Goal: Information Seeking & Learning: Learn about a topic

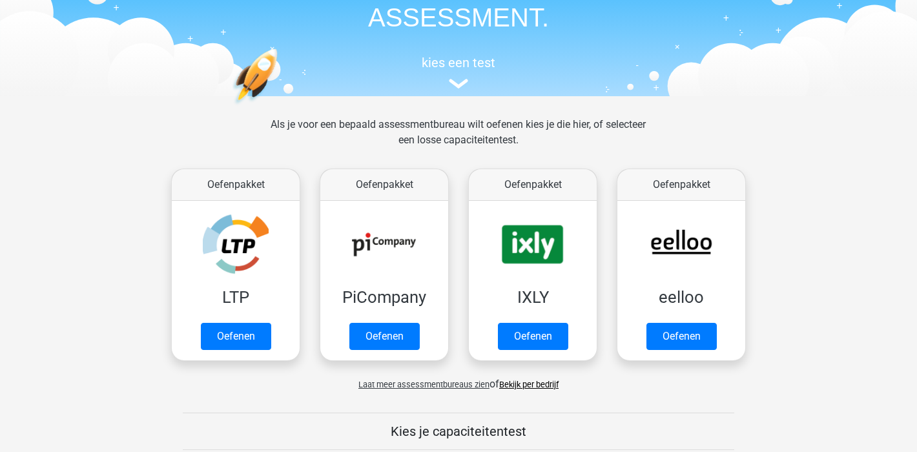
scroll to position [154, 0]
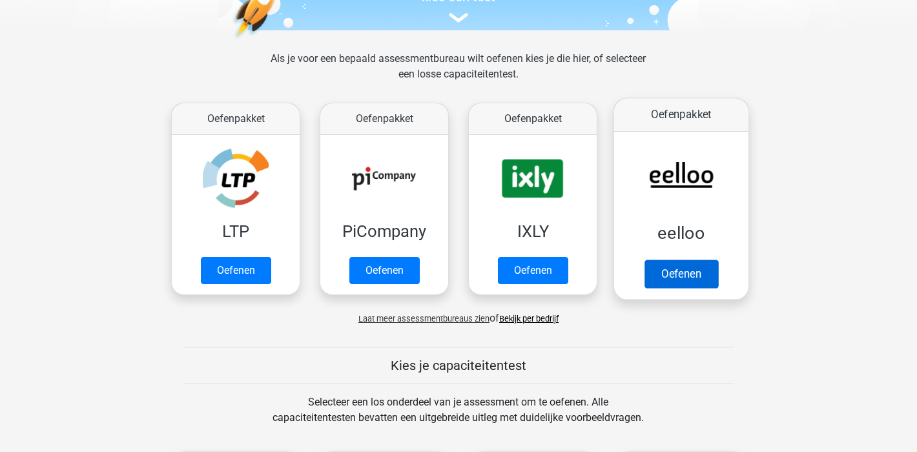
click at [691, 272] on link "Oefenen" at bounding box center [681, 273] width 74 height 28
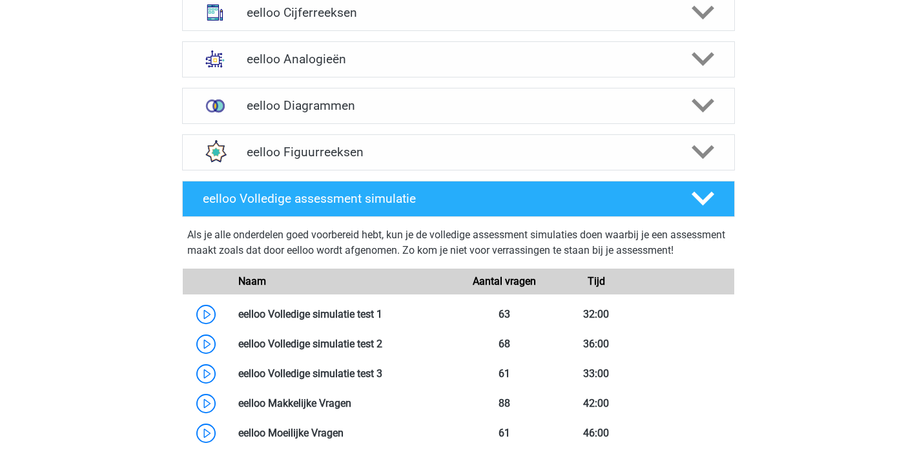
scroll to position [791, 0]
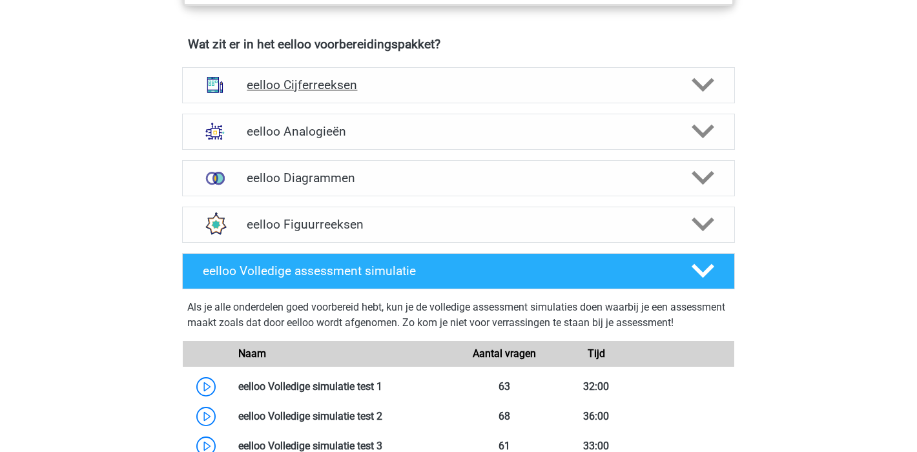
click at [503, 86] on h4 "eelloo Cijferreeksen" at bounding box center [458, 84] width 423 height 15
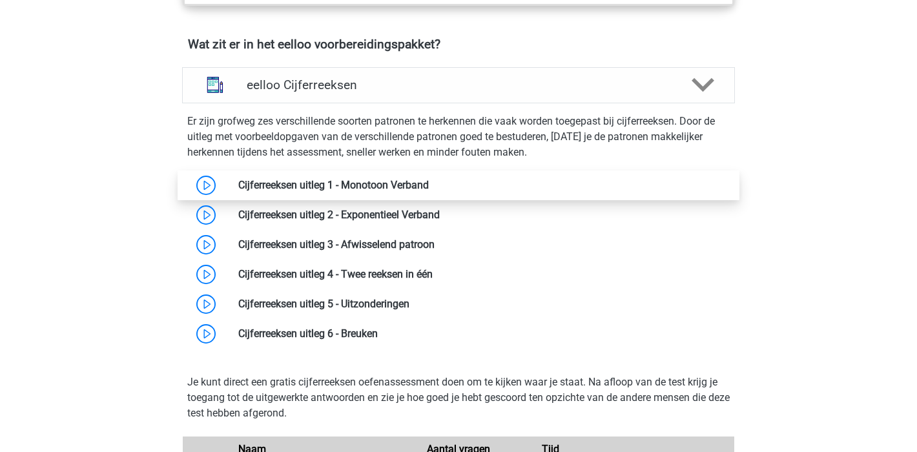
click at [429, 191] on link at bounding box center [429, 185] width 0 height 12
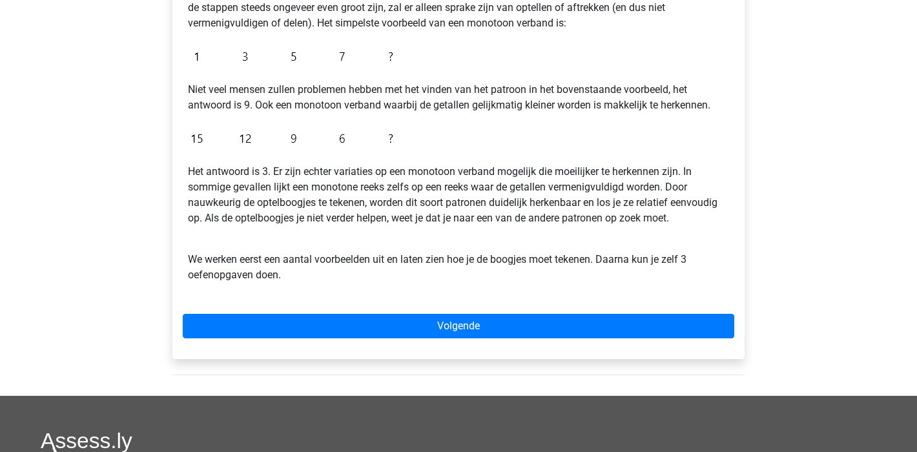
scroll to position [358, 0]
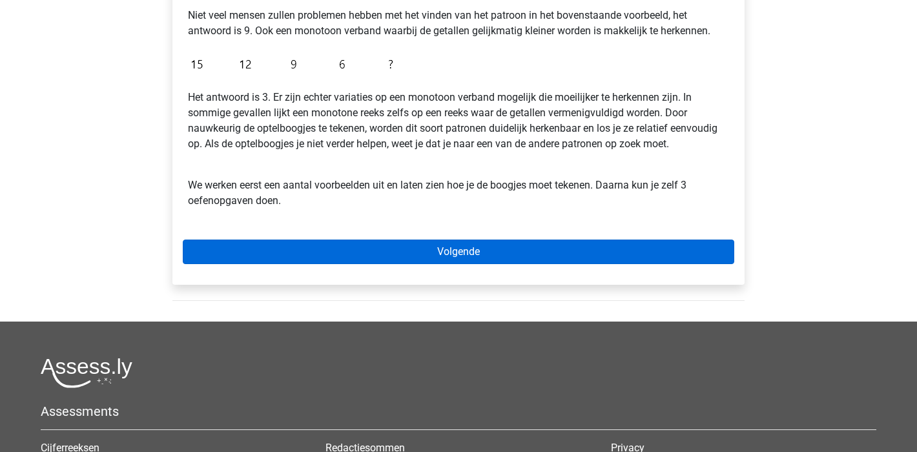
click at [428, 250] on link "Volgende" at bounding box center [458, 251] width 551 height 25
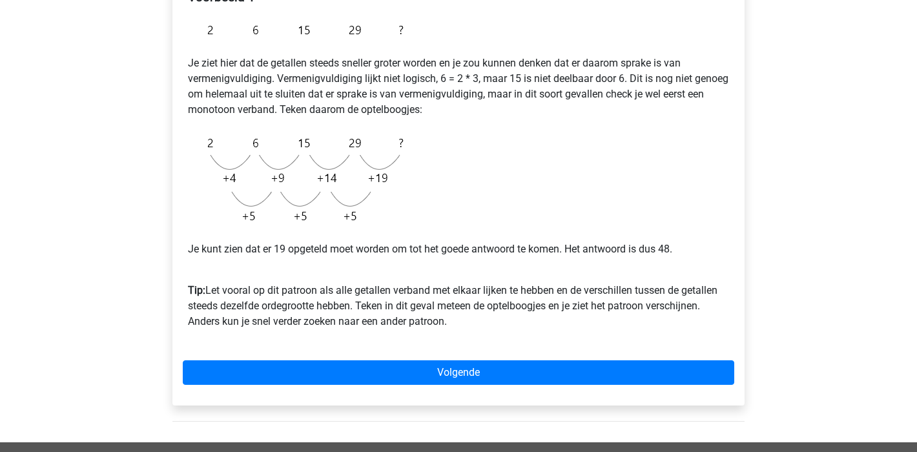
scroll to position [229, 0]
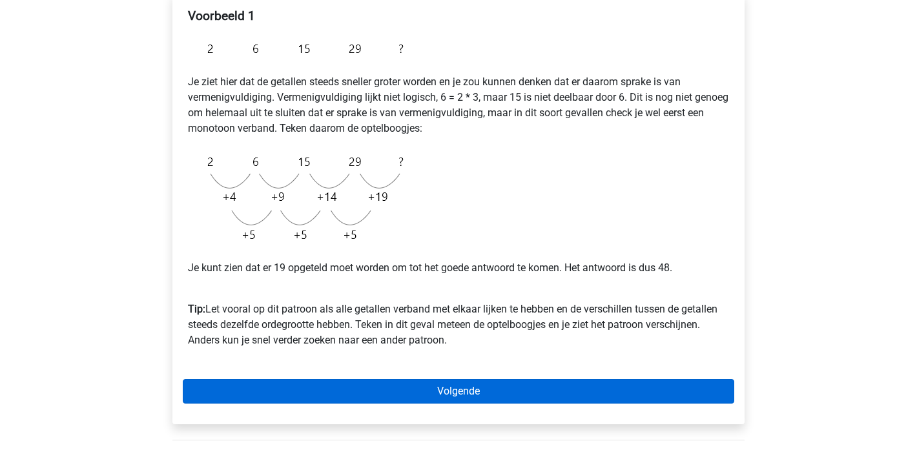
click at [416, 385] on link "Volgende" at bounding box center [458, 391] width 551 height 25
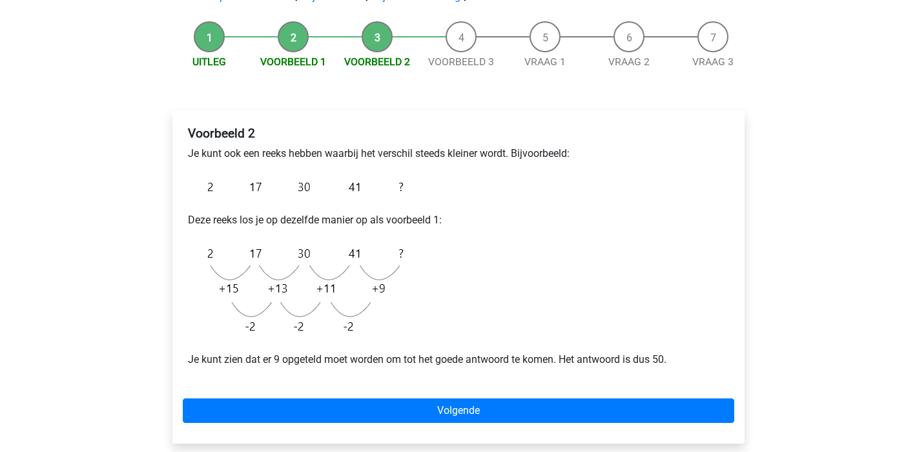
scroll to position [127, 0]
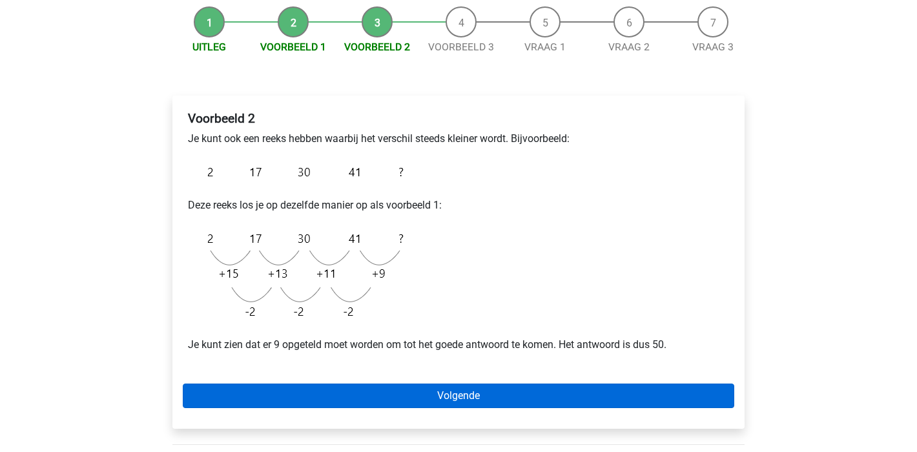
click at [474, 394] on link "Volgende" at bounding box center [458, 395] width 551 height 25
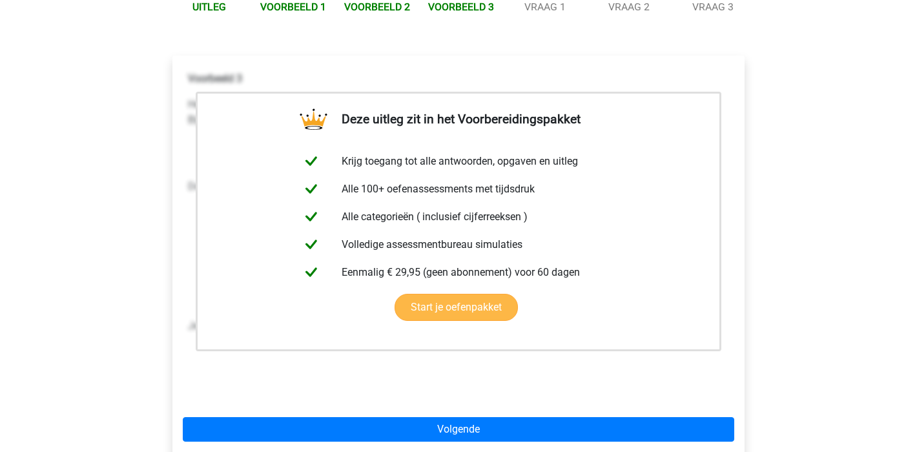
scroll to position [278, 0]
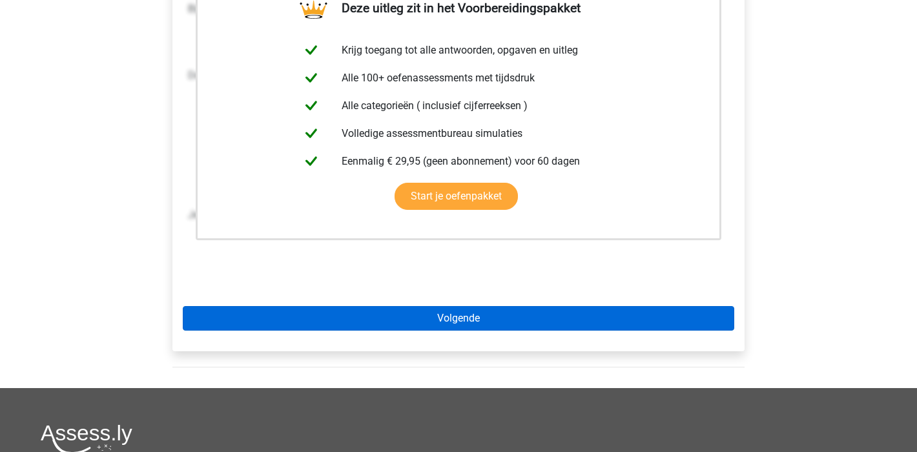
click at [552, 312] on link "Volgende" at bounding box center [458, 318] width 551 height 25
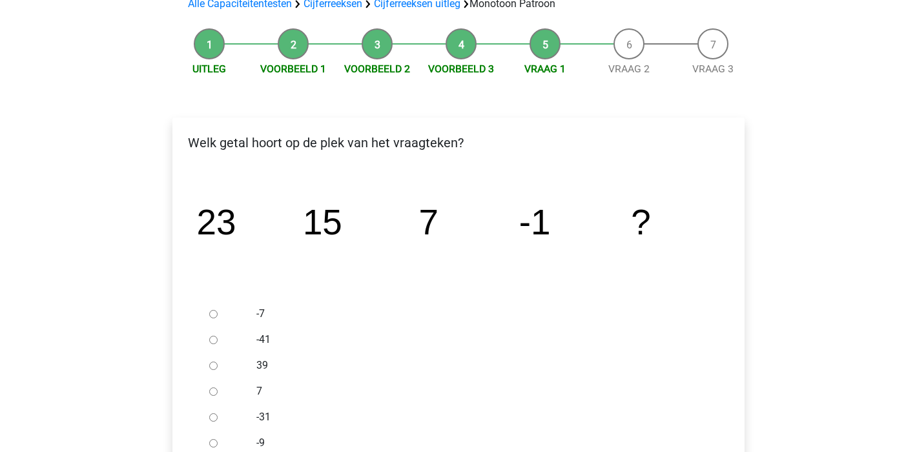
scroll to position [198, 0]
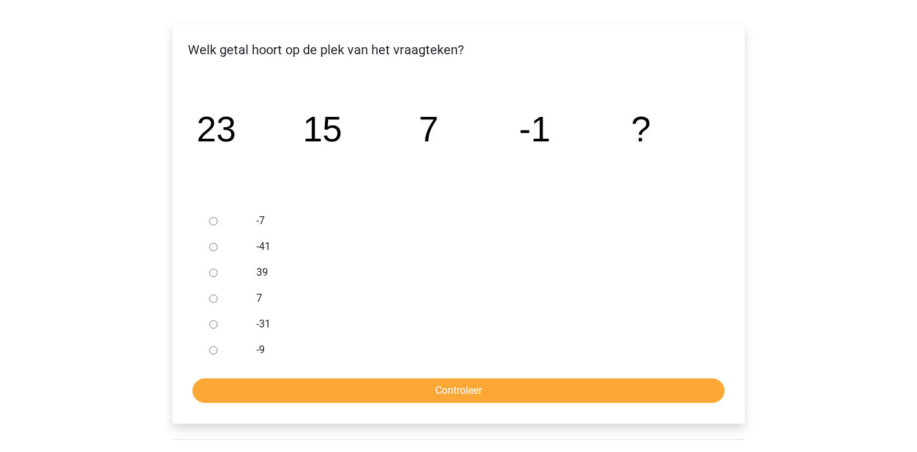
click at [209, 351] on input "-9" at bounding box center [213, 350] width 8 height 8
radio input "true"
click at [453, 386] on input "Controleer" at bounding box center [458, 390] width 532 height 25
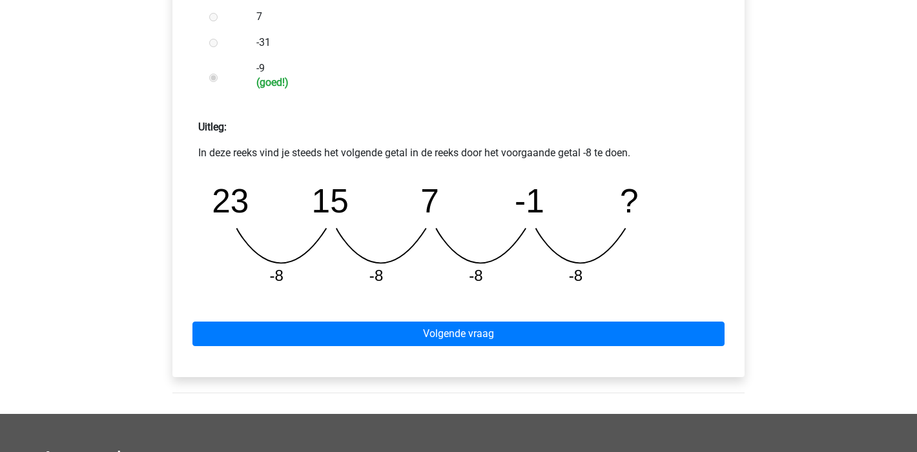
scroll to position [556, 0]
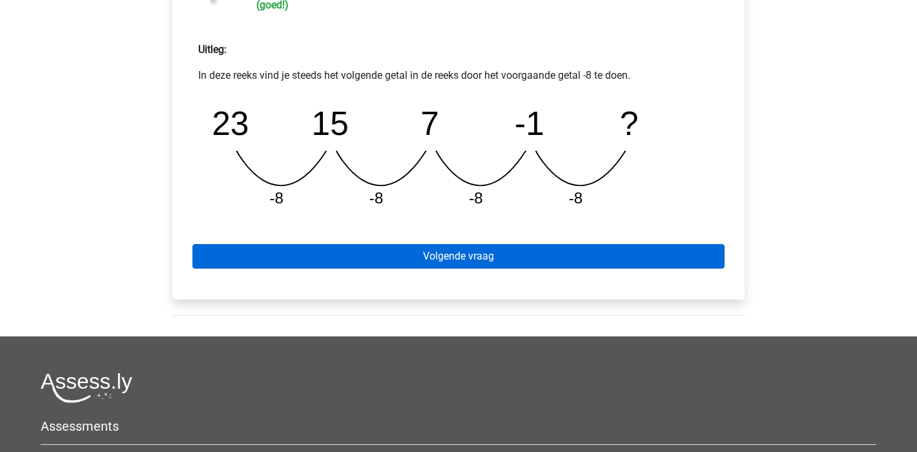
click at [494, 255] on link "Volgende vraag" at bounding box center [458, 256] width 532 height 25
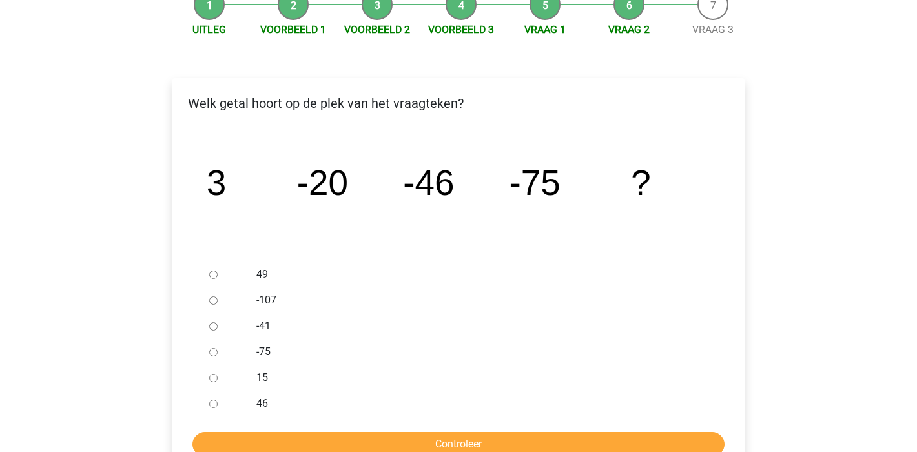
scroll to position [147, 0]
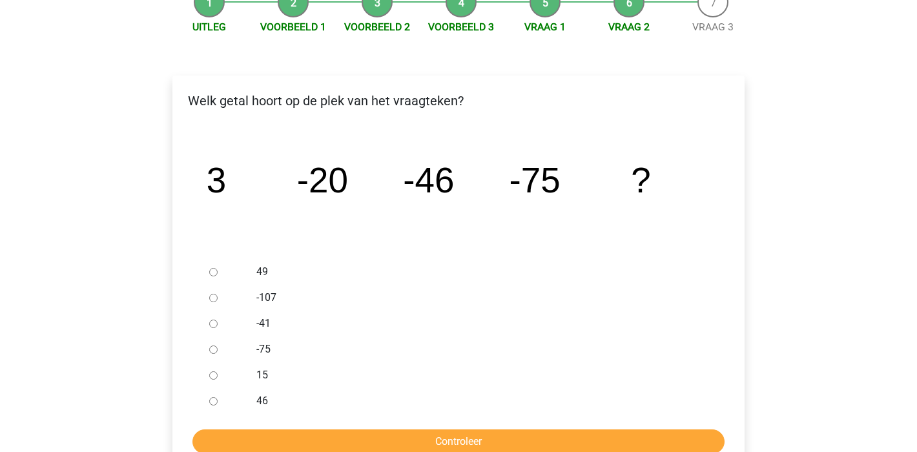
click at [212, 299] on input "-107" at bounding box center [213, 298] width 8 height 8
radio input "true"
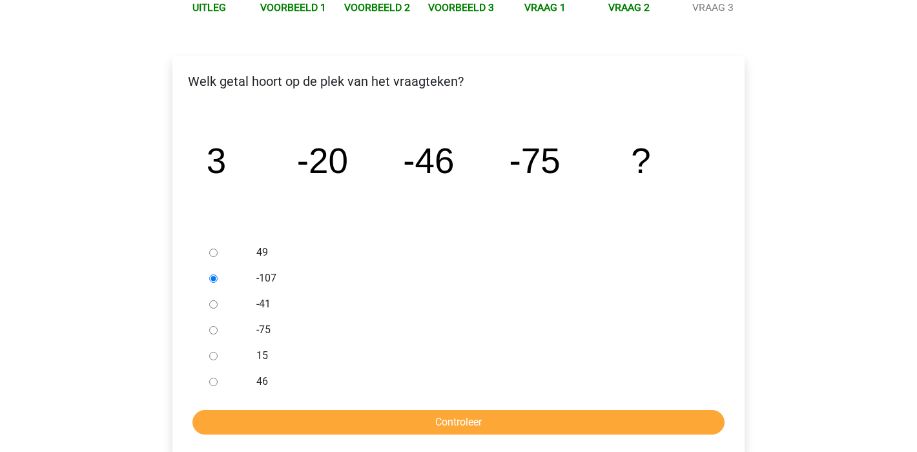
scroll to position [210, 0]
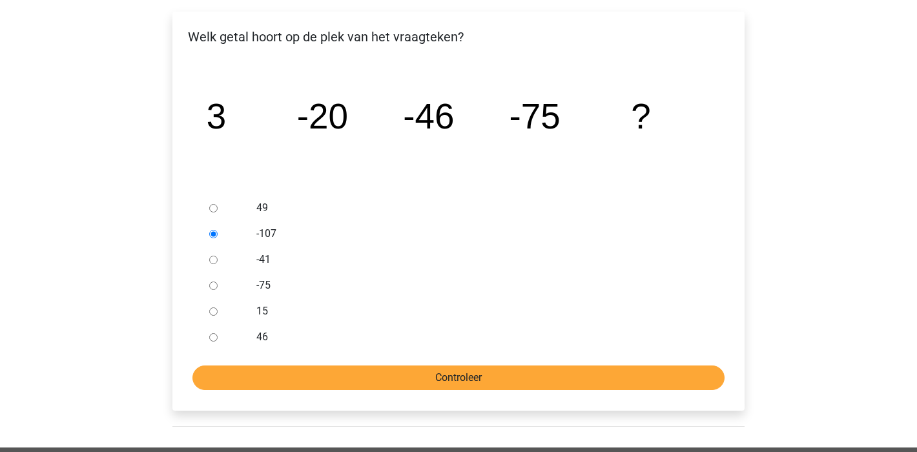
click at [526, 378] on input "Controleer" at bounding box center [458, 377] width 532 height 25
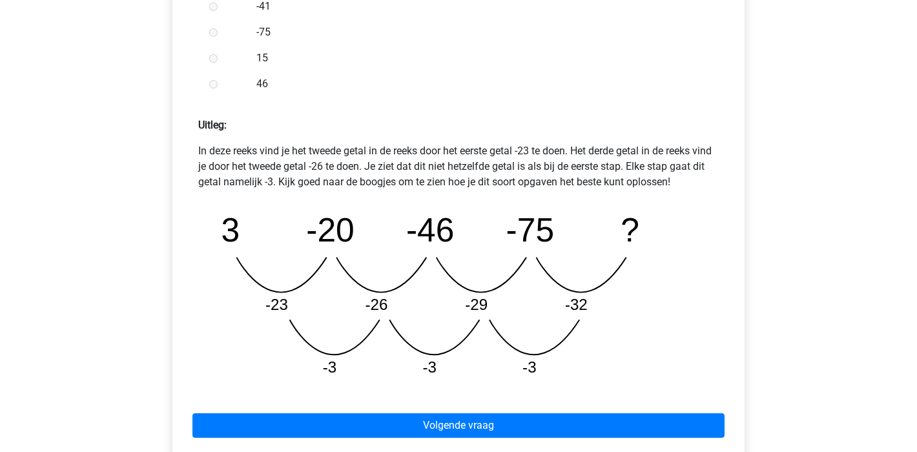
scroll to position [669, 0]
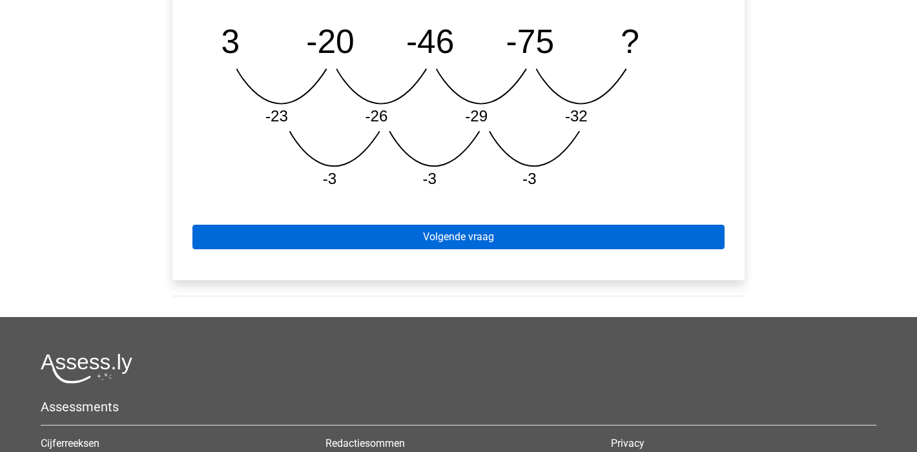
click at [532, 230] on link "Volgende vraag" at bounding box center [458, 237] width 532 height 25
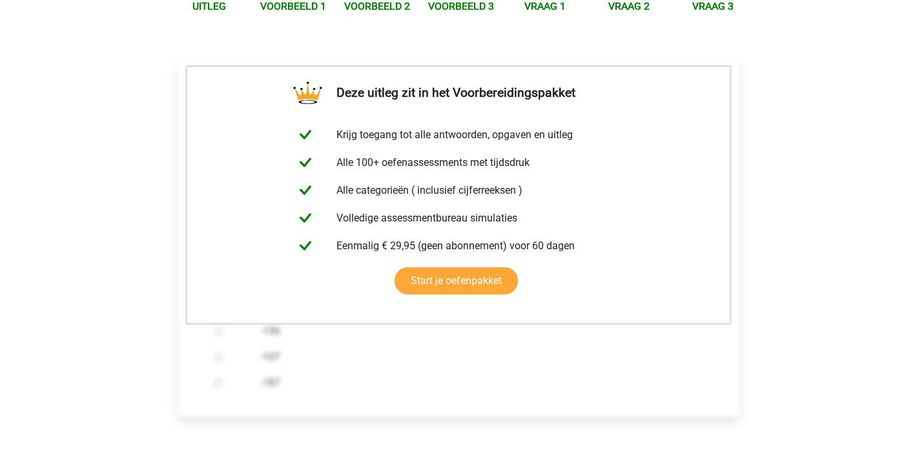
scroll to position [416, 0]
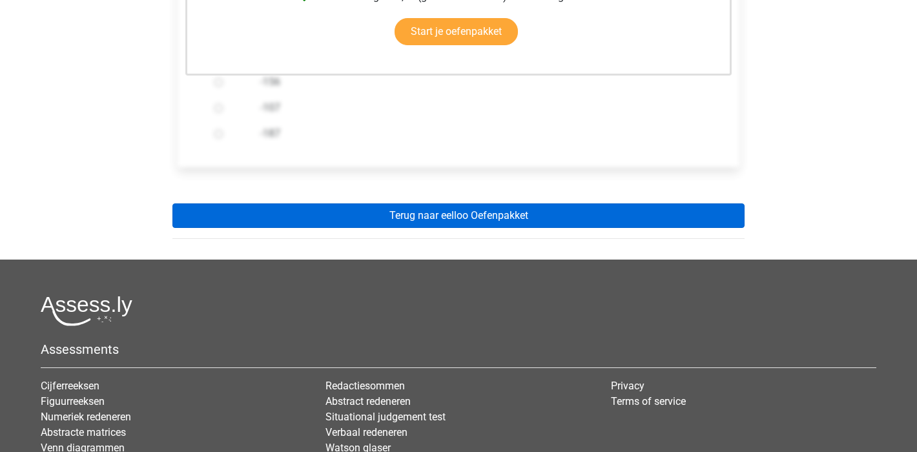
click at [492, 212] on link "Terug naar eelloo Oefenpakket" at bounding box center [458, 215] width 572 height 25
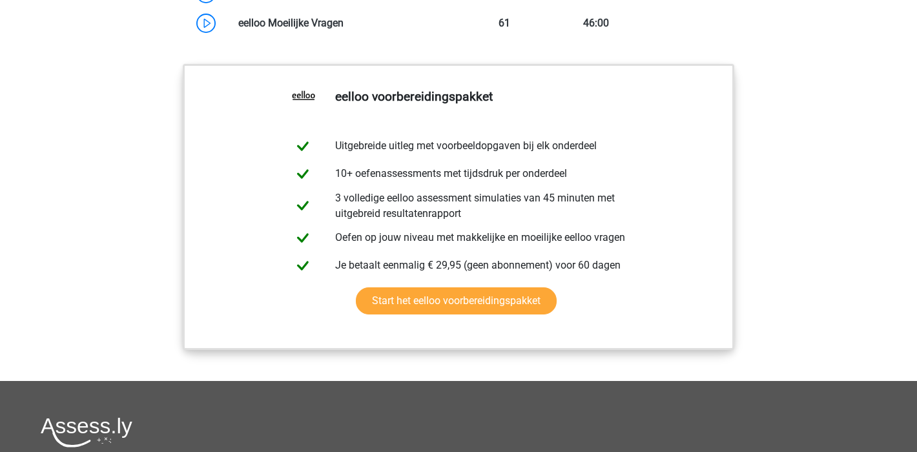
scroll to position [1390, 0]
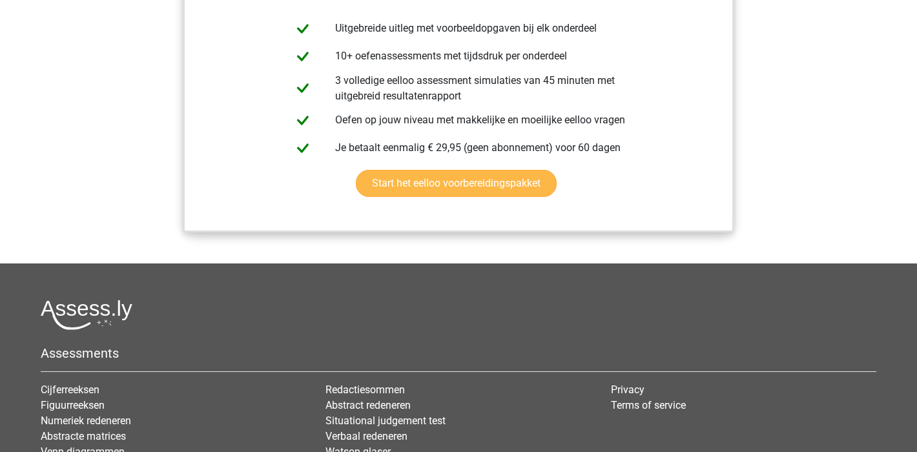
click at [456, 197] on link "Start het eelloo voorbereidingspakket" at bounding box center [456, 183] width 201 height 27
